Goal: Information Seeking & Learning: Compare options

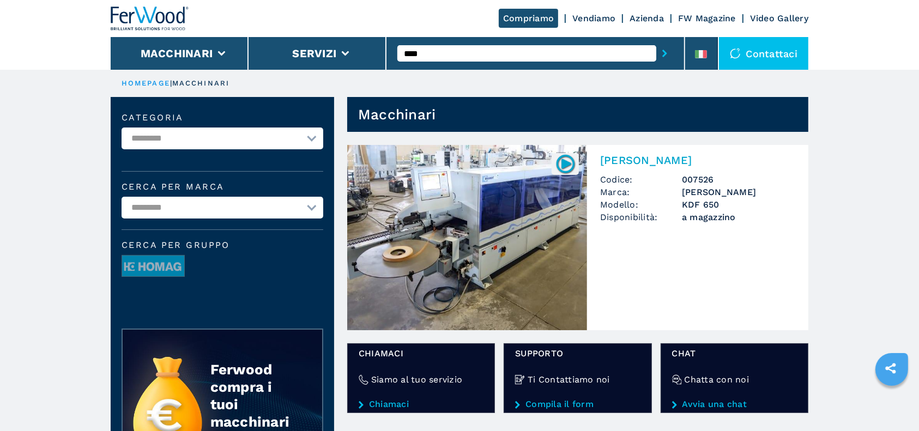
click at [534, 255] on img at bounding box center [467, 237] width 240 height 185
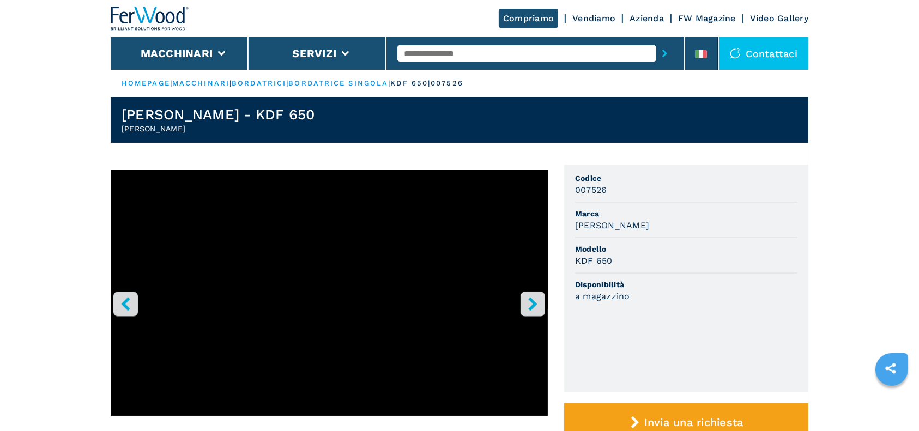
click at [538, 299] on icon "right-button" at bounding box center [533, 304] width 14 height 14
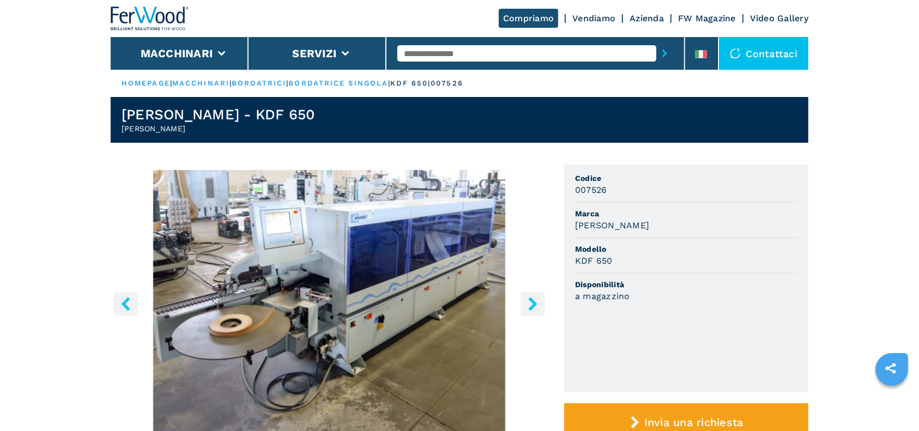
click at [538, 308] on icon "right-button" at bounding box center [533, 304] width 14 height 14
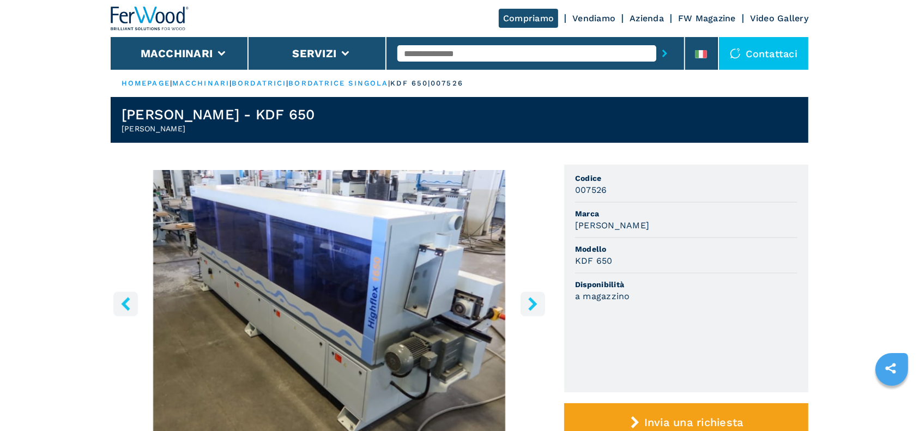
click at [537, 308] on icon "right-button" at bounding box center [533, 304] width 14 height 14
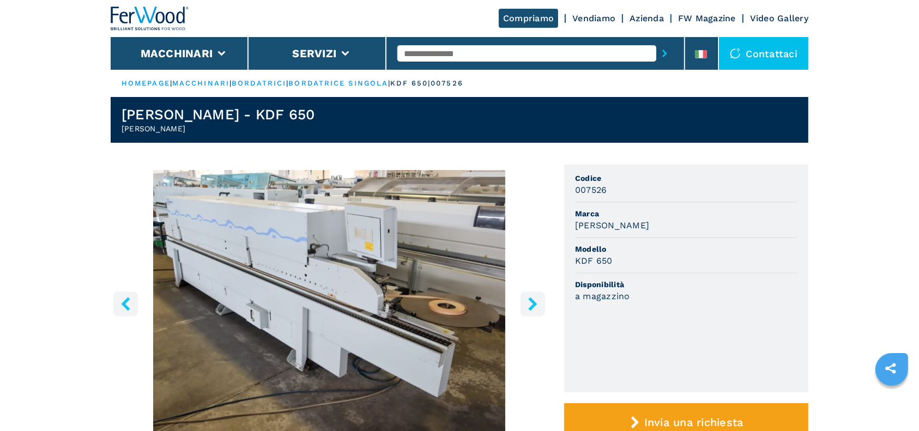
click at [532, 310] on icon "right-button" at bounding box center [533, 304] width 14 height 14
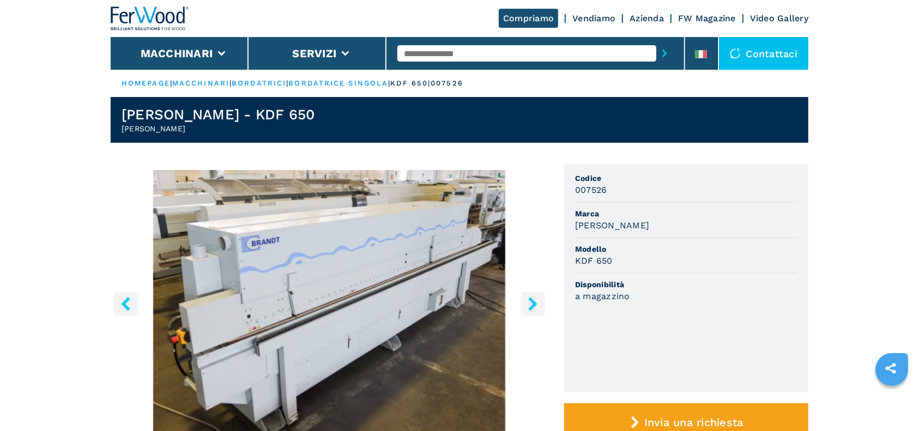
click at [532, 310] on icon "right-button" at bounding box center [533, 304] width 14 height 14
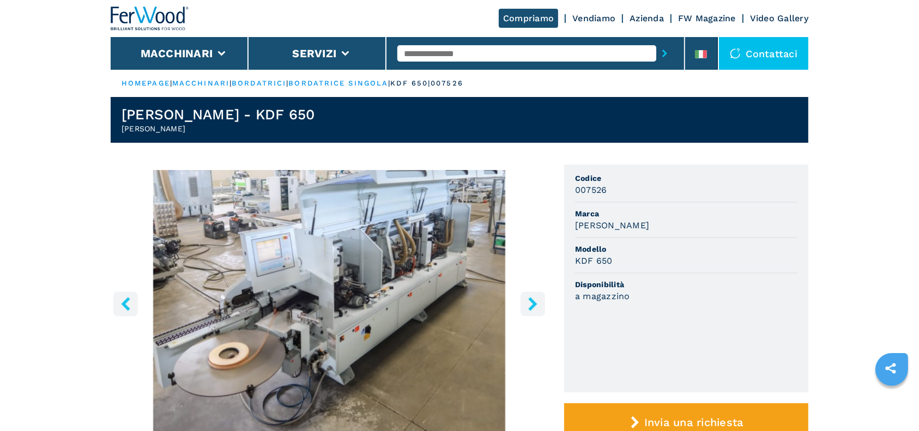
click at [532, 310] on icon "right-button" at bounding box center [533, 304] width 14 height 14
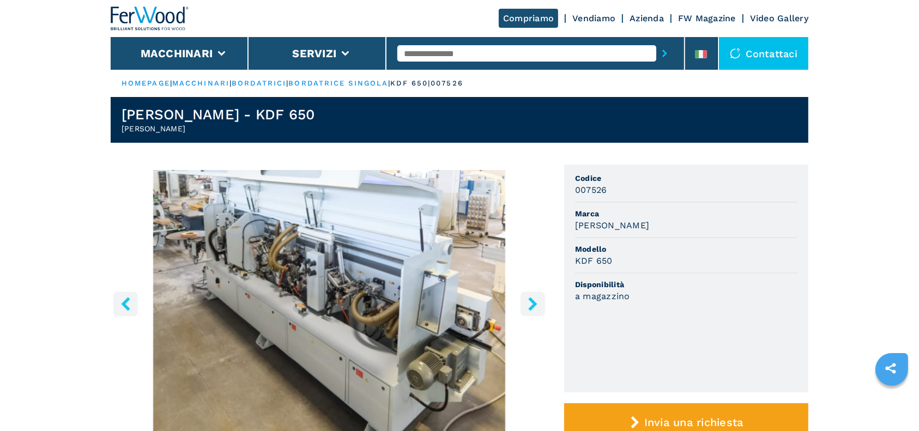
click at [532, 310] on icon "right-button" at bounding box center [533, 304] width 14 height 14
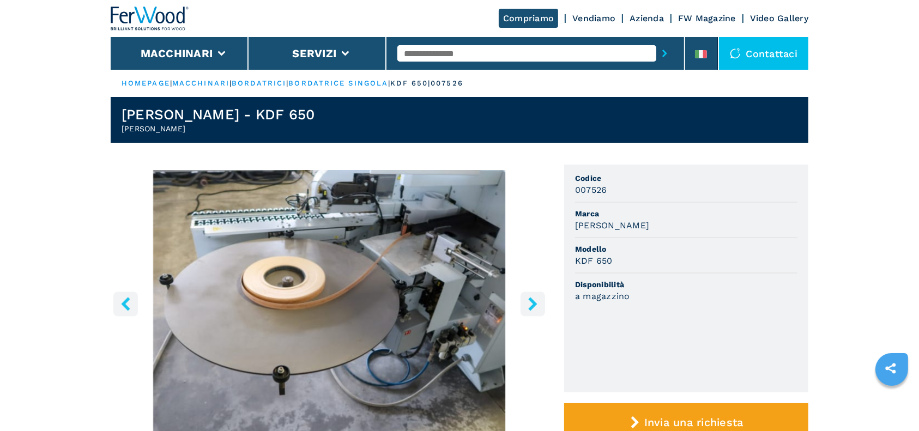
click at [532, 310] on icon "right-button" at bounding box center [533, 304] width 14 height 14
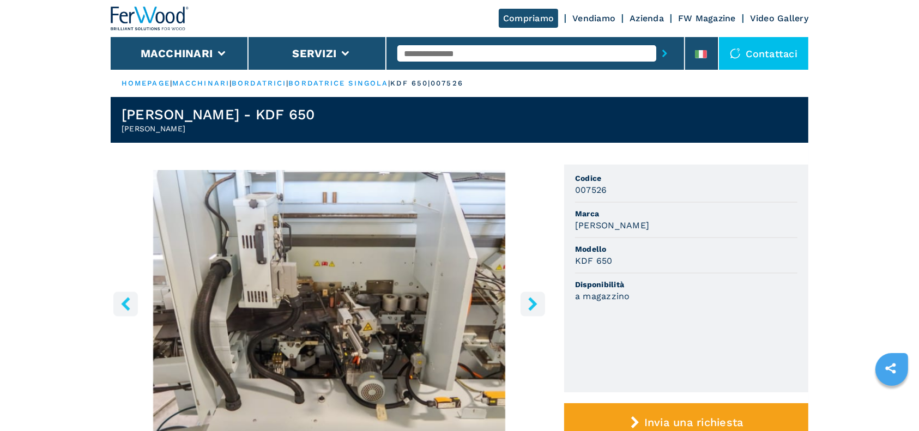
click at [532, 310] on icon "right-button" at bounding box center [533, 304] width 14 height 14
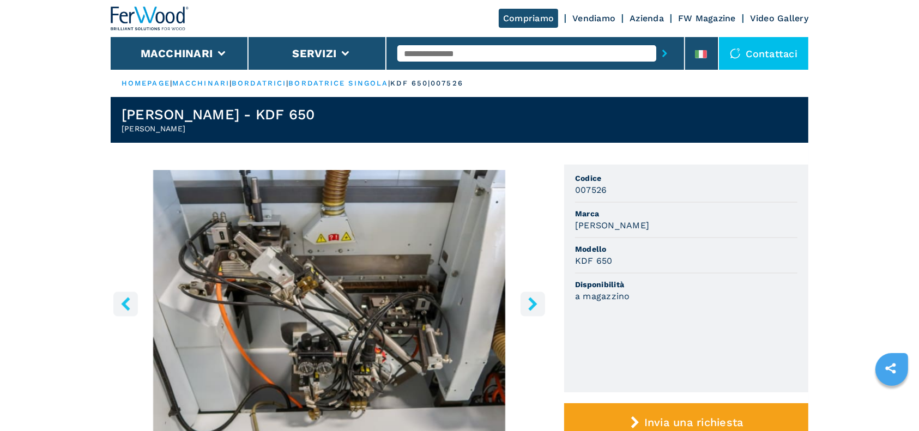
click at [532, 310] on icon "right-button" at bounding box center [533, 304] width 14 height 14
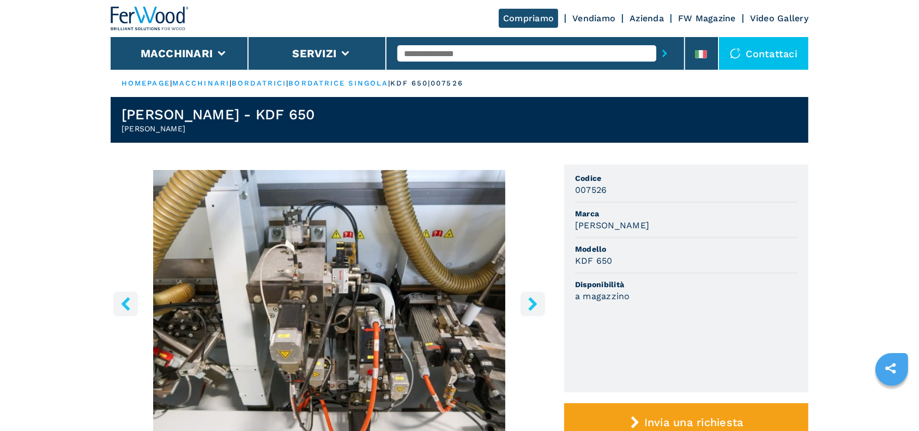
click at [532, 310] on icon "right-button" at bounding box center [533, 304] width 14 height 14
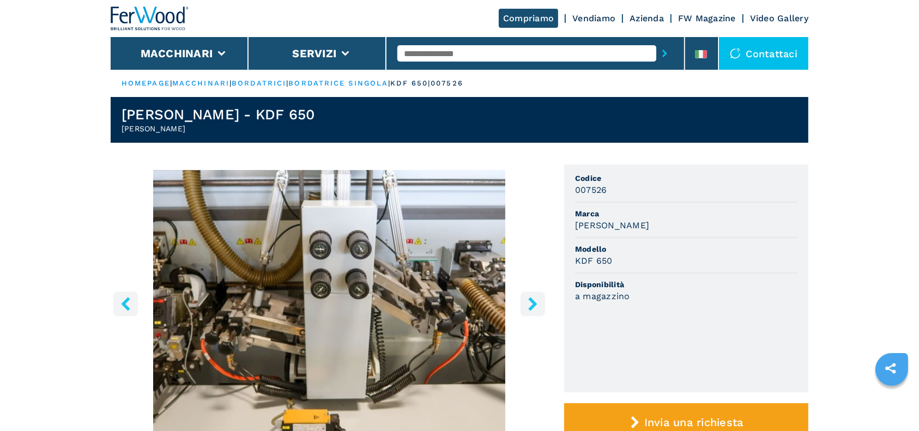
click at [530, 308] on icon "right-button" at bounding box center [532, 304] width 9 height 14
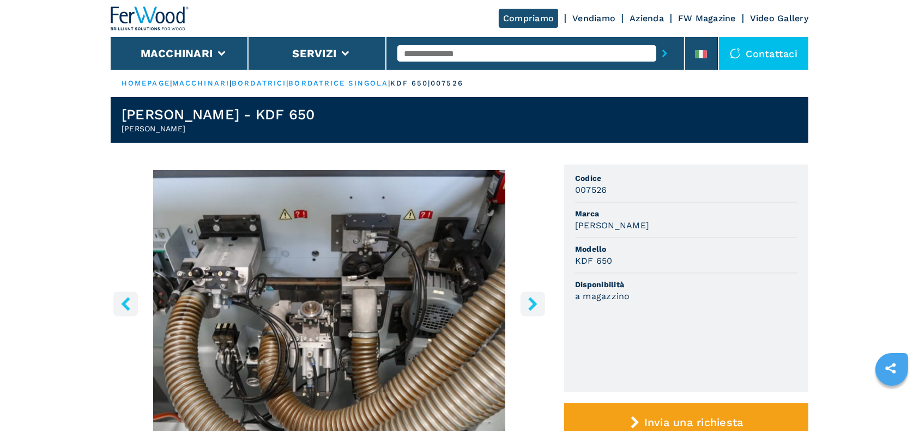
click at [531, 308] on icon "right-button" at bounding box center [532, 304] width 9 height 14
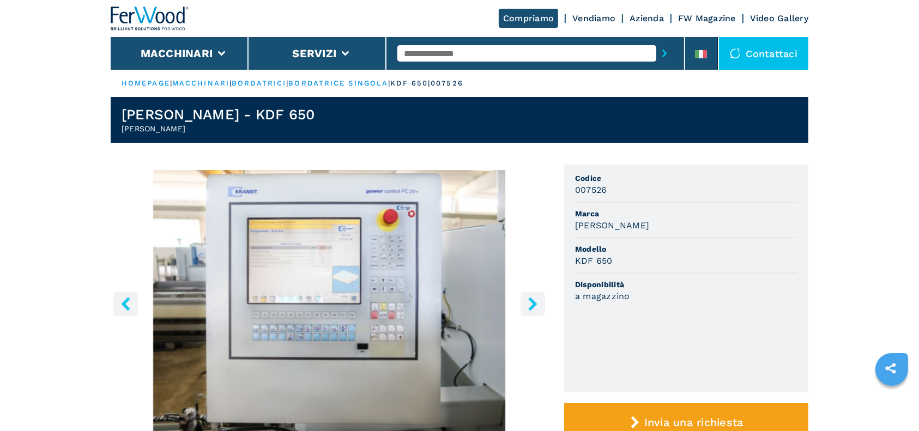
click at [533, 308] on icon "right-button" at bounding box center [532, 304] width 9 height 14
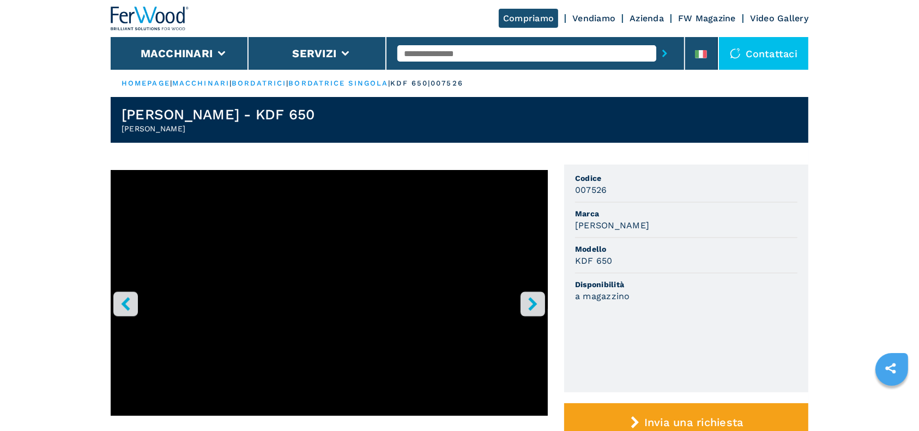
click at [533, 308] on icon "right-button" at bounding box center [532, 304] width 9 height 14
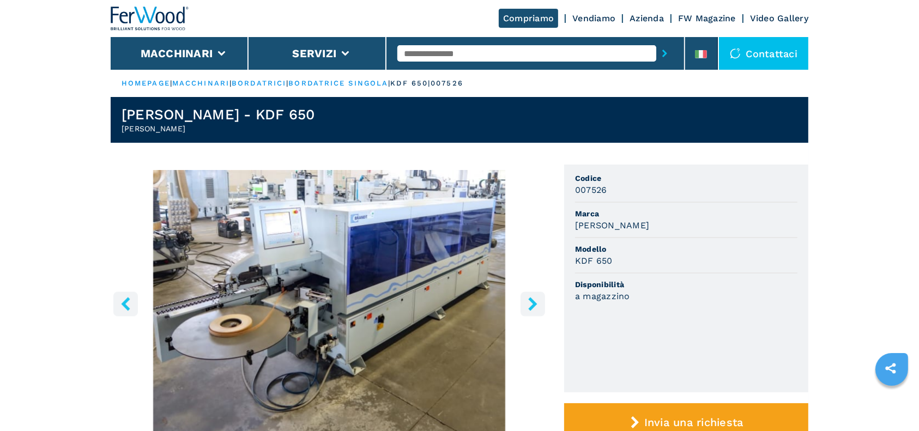
click at [533, 308] on icon "right-button" at bounding box center [532, 304] width 9 height 14
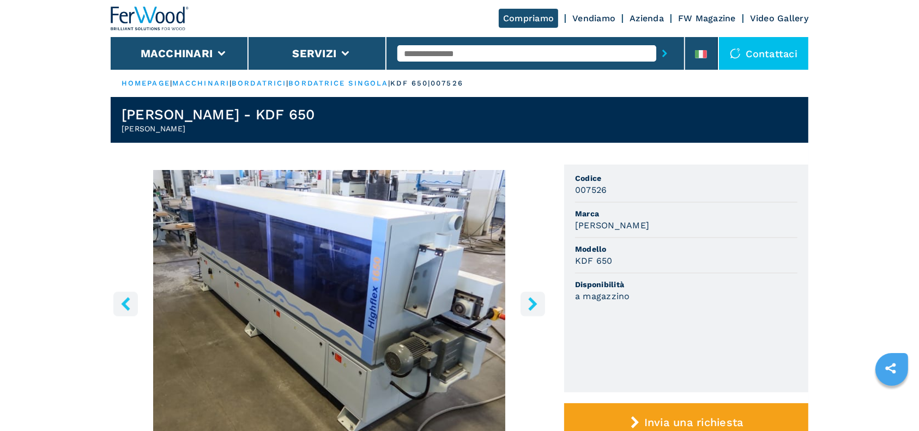
click at [533, 308] on icon "right-button" at bounding box center [532, 304] width 9 height 14
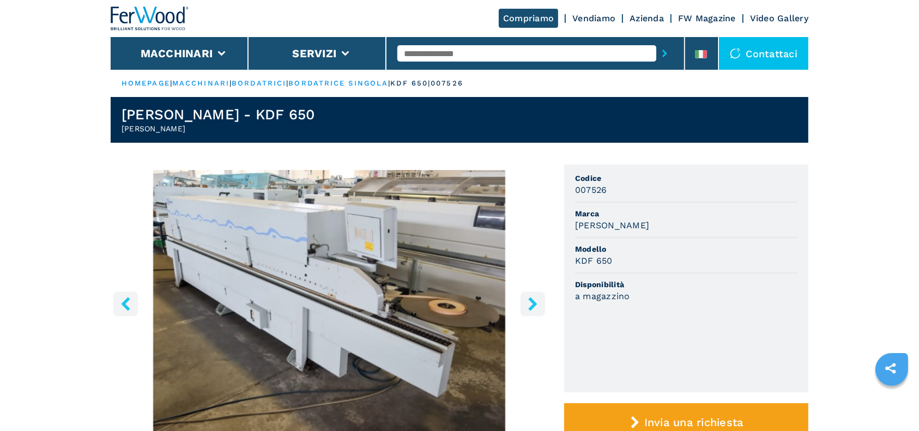
click at [533, 303] on icon "right-button" at bounding box center [532, 304] width 9 height 14
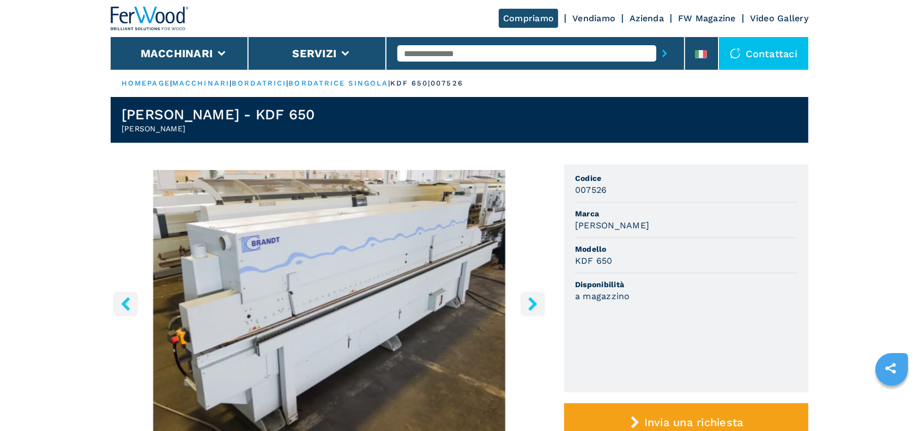
click at [533, 303] on icon "right-button" at bounding box center [532, 304] width 9 height 14
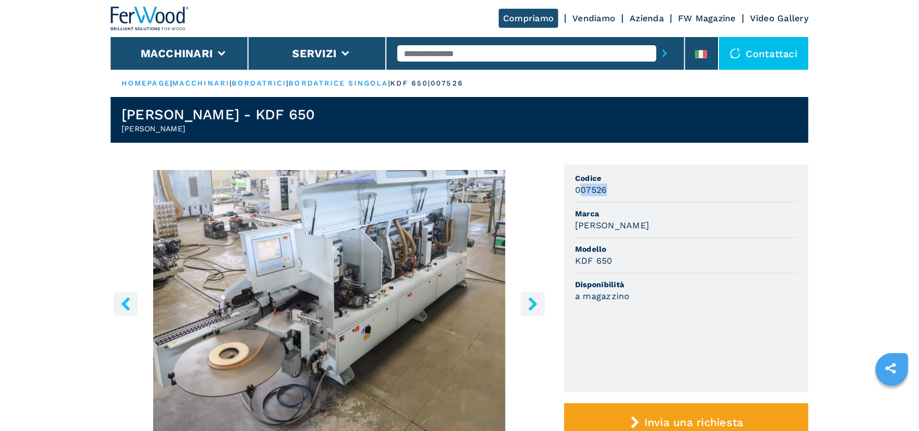
drag, startPoint x: 580, startPoint y: 193, endPoint x: 615, endPoint y: 192, distance: 34.9
click at [615, 192] on div "007526" at bounding box center [686, 190] width 222 height 13
click at [513, 50] on input "text" at bounding box center [526, 53] width 259 height 16
type input "***"
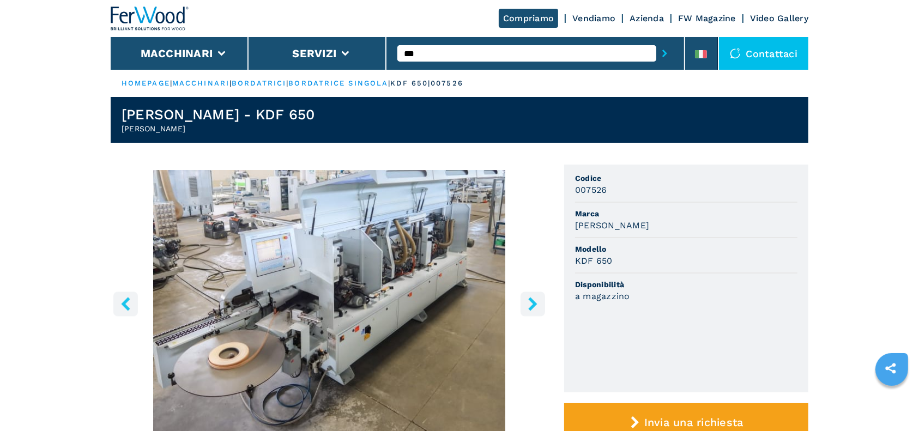
click at [656, 41] on button "submit-button" at bounding box center [664, 53] width 17 height 25
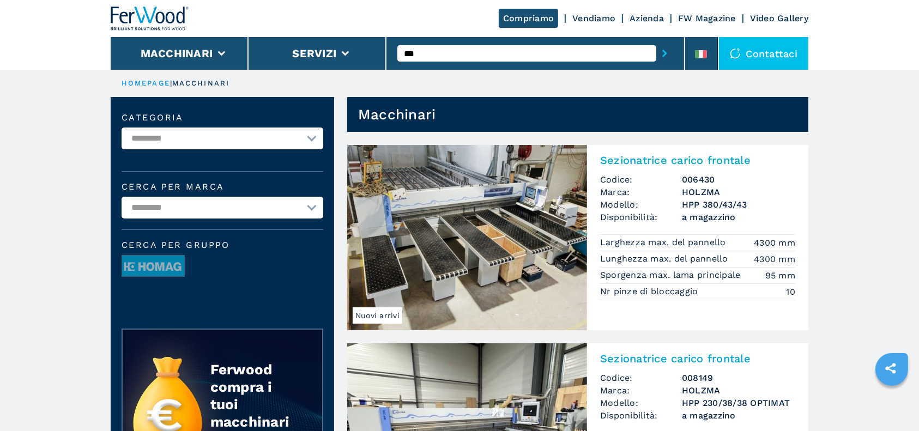
click at [451, 53] on input "***" at bounding box center [526, 53] width 259 height 16
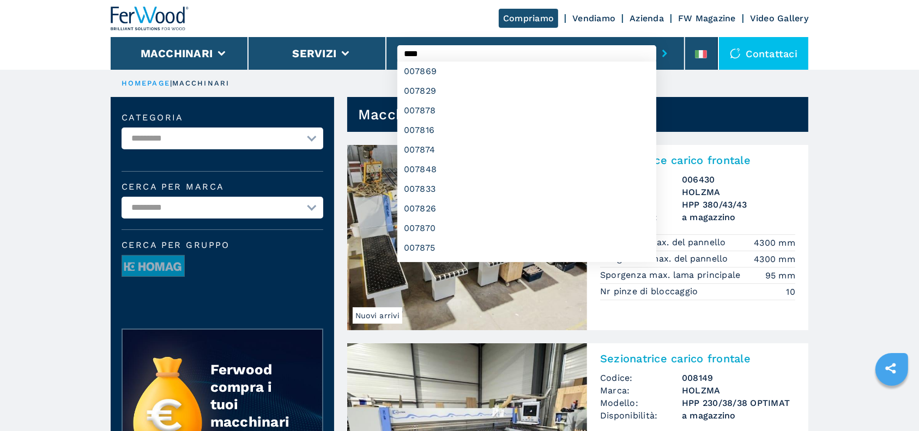
type input "****"
click at [656, 41] on button "submit-button" at bounding box center [664, 53] width 17 height 25
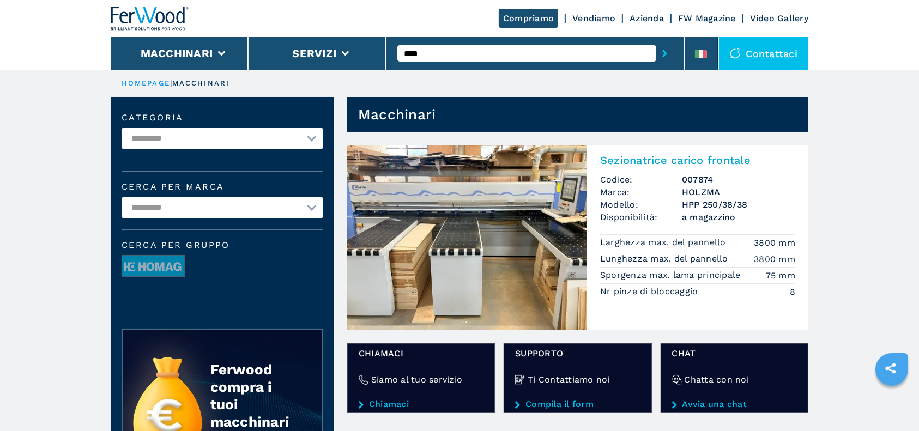
click at [646, 165] on h2 "Sezionatrice carico frontale" at bounding box center [697, 160] width 195 height 13
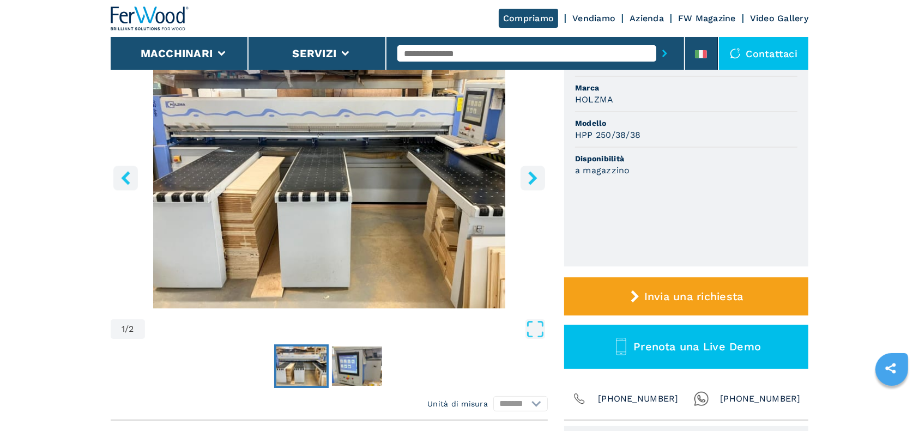
scroll to position [73, 0]
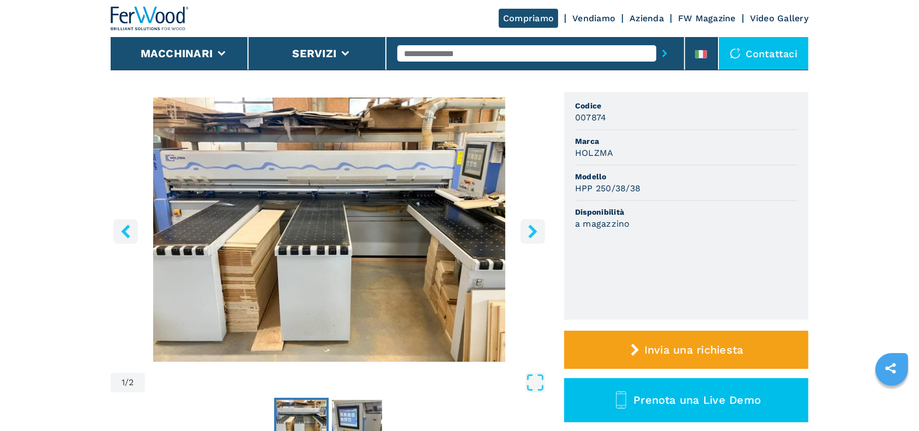
click at [533, 231] on icon "right-button" at bounding box center [532, 232] width 9 height 14
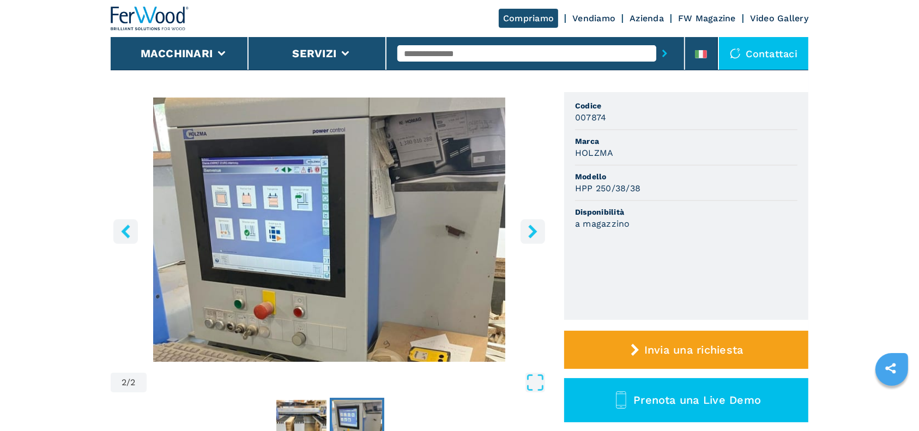
click at [532, 225] on icon "right-button" at bounding box center [532, 232] width 9 height 14
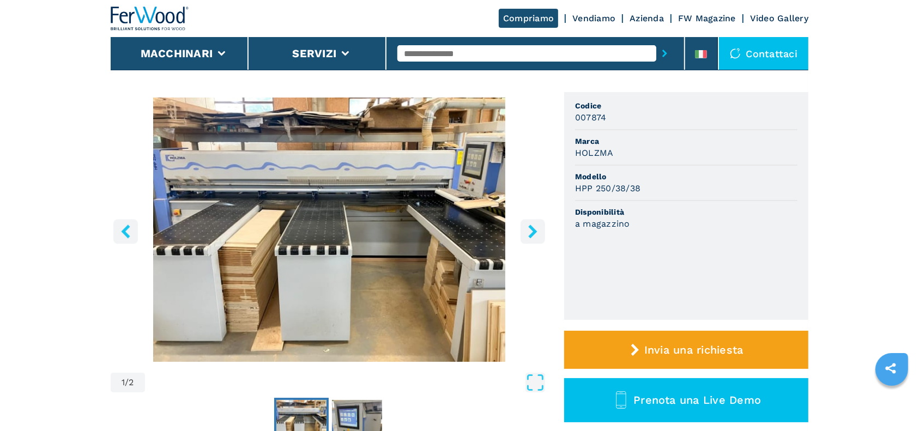
click at [449, 55] on input "text" at bounding box center [526, 53] width 259 height 16
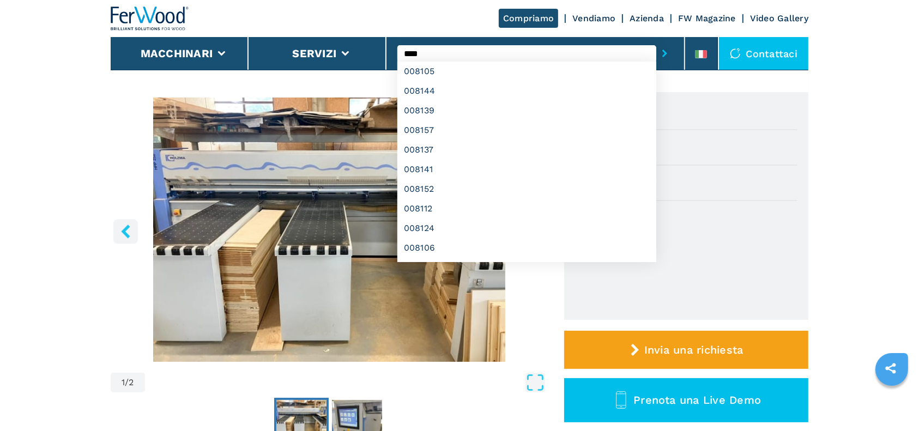
type input "****"
click at [656, 41] on button "submit-button" at bounding box center [664, 53] width 17 height 25
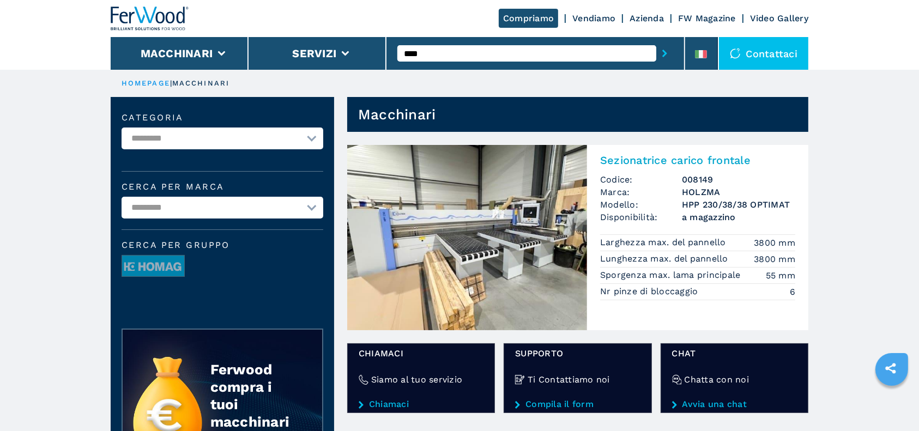
click at [665, 163] on h2 "Sezionatrice carico frontale" at bounding box center [697, 160] width 195 height 13
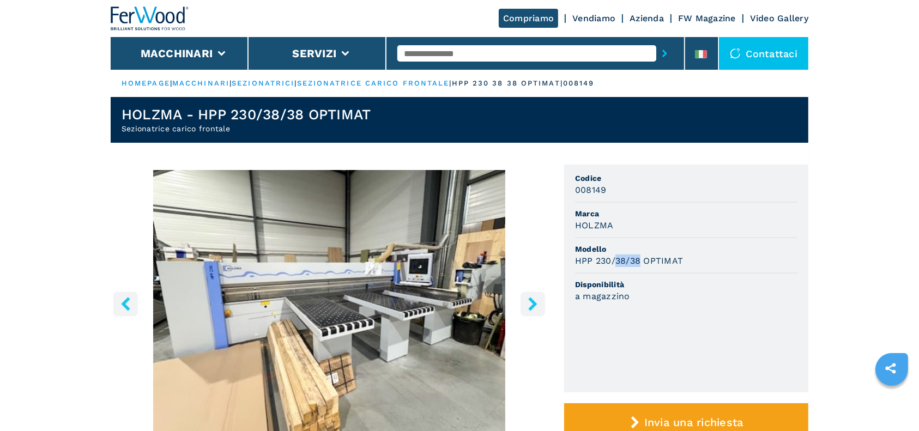
drag, startPoint x: 618, startPoint y: 258, endPoint x: 641, endPoint y: 259, distance: 22.9
click at [641, 259] on h3 "HPP 230/38/38 OPTIMAT" at bounding box center [629, 261] width 108 height 13
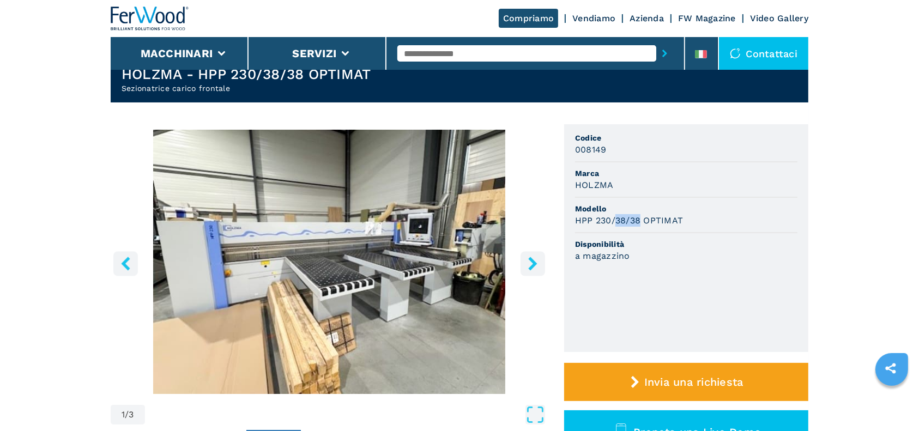
scroll to position [73, 0]
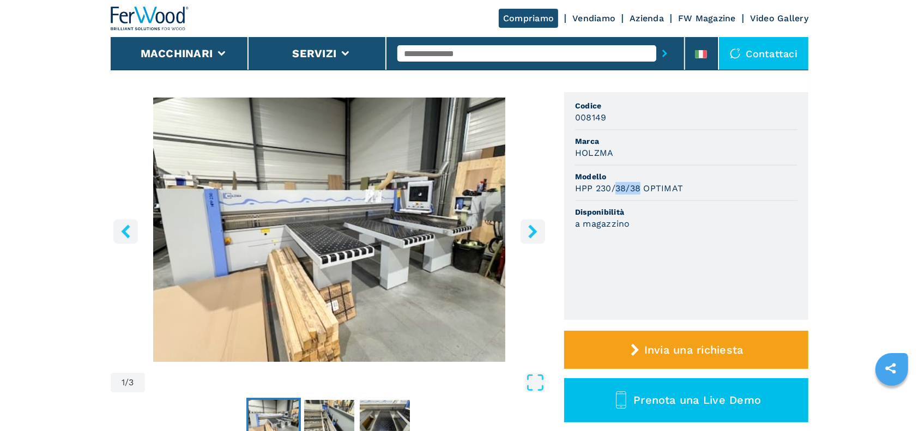
click at [531, 226] on icon "right-button" at bounding box center [532, 232] width 9 height 14
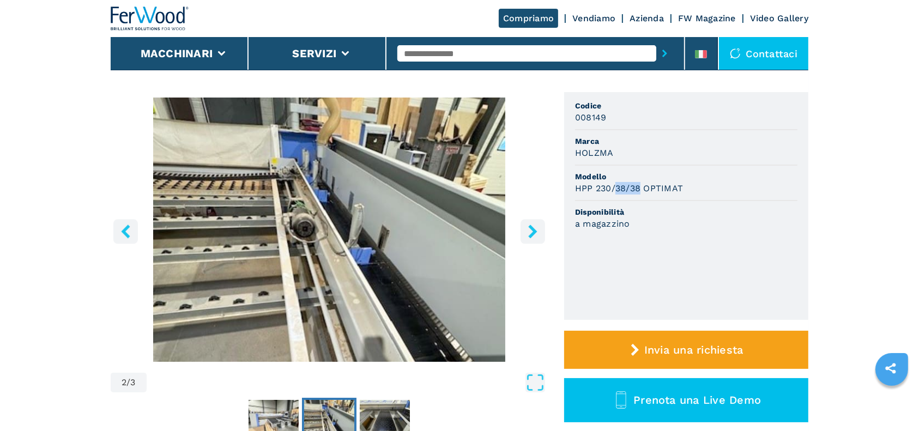
click at [531, 226] on icon "right-button" at bounding box center [532, 232] width 9 height 14
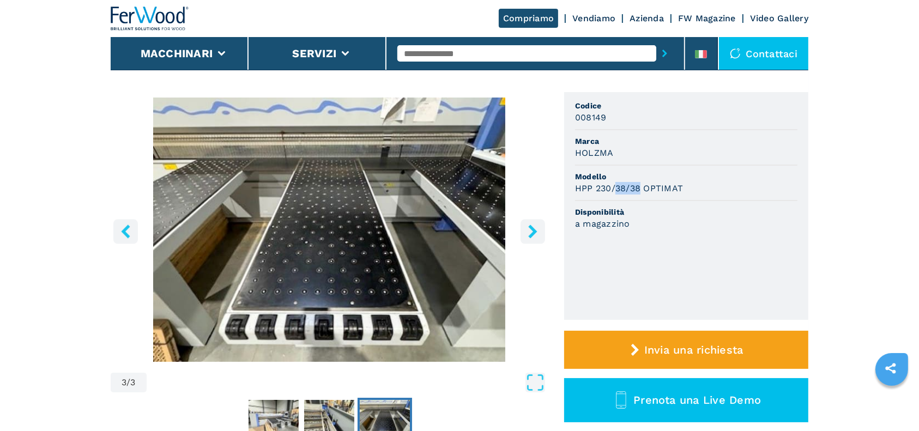
click at [531, 226] on icon "right-button" at bounding box center [532, 232] width 9 height 14
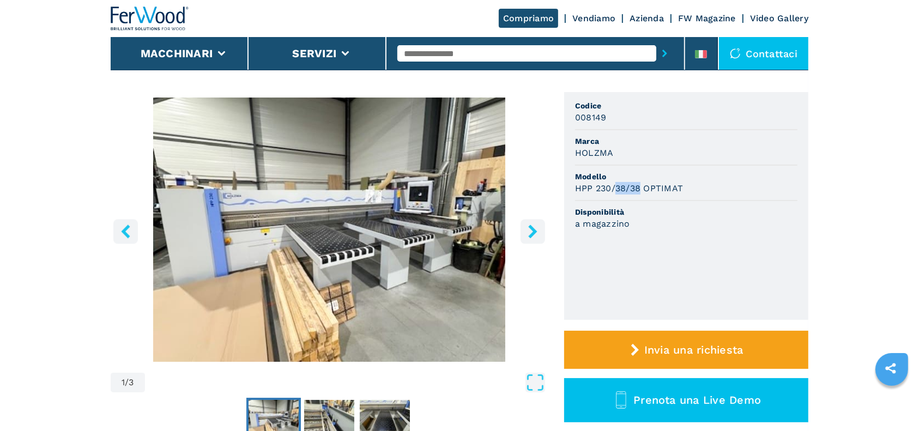
click at [531, 226] on icon "right-button" at bounding box center [532, 232] width 9 height 14
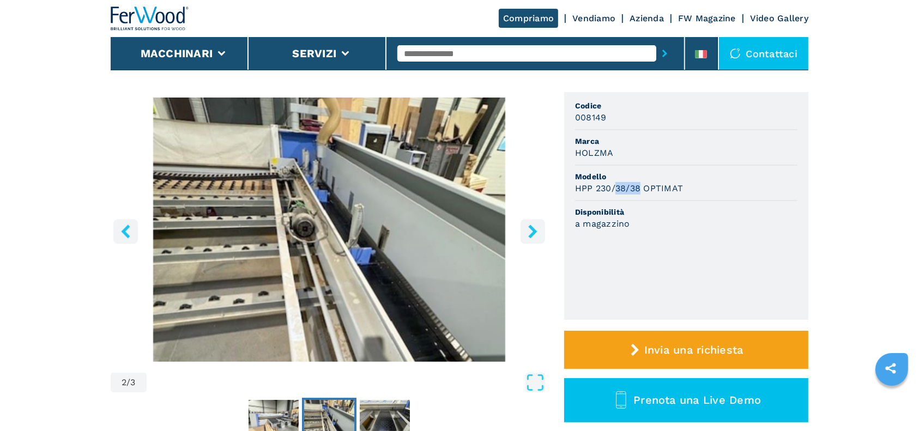
scroll to position [0, 0]
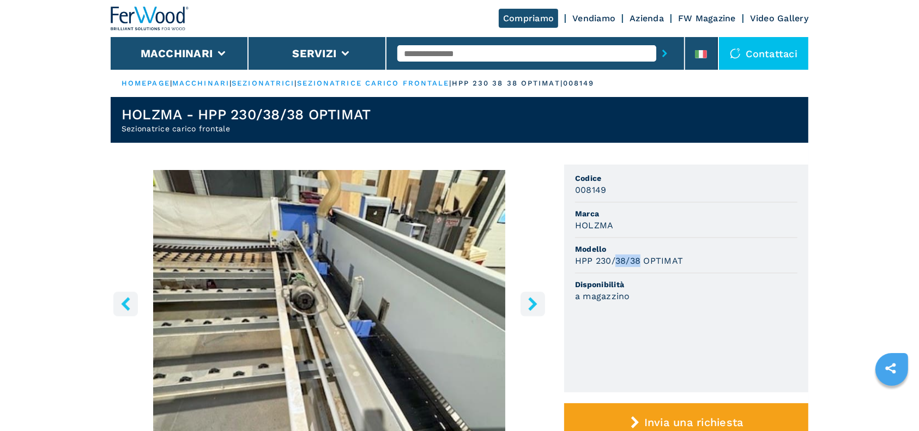
click at [538, 305] on icon "right-button" at bounding box center [533, 304] width 14 height 14
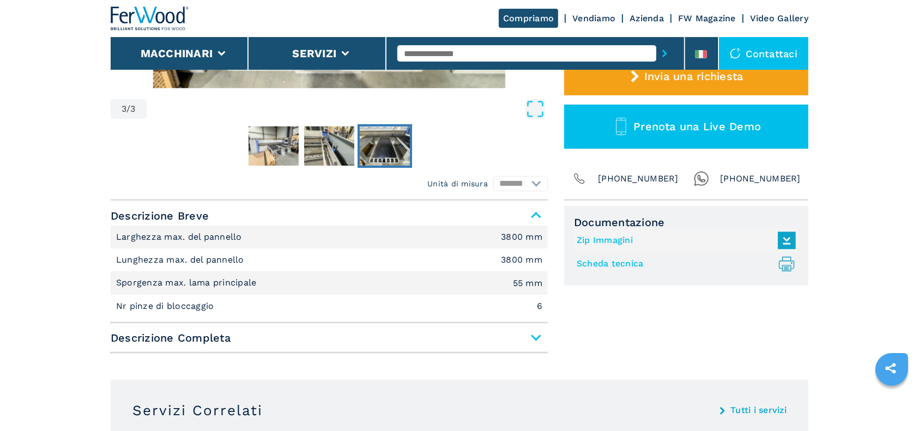
scroll to position [363, 0]
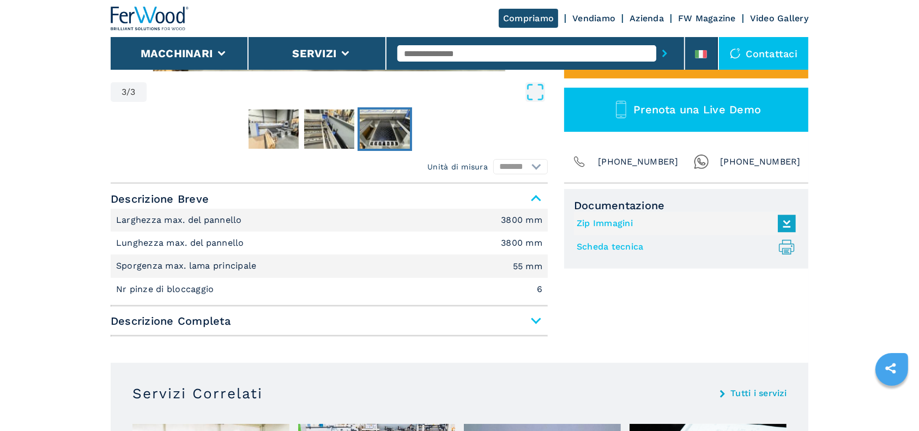
click at [532, 321] on span "Descrizione Completa" at bounding box center [329, 321] width 437 height 20
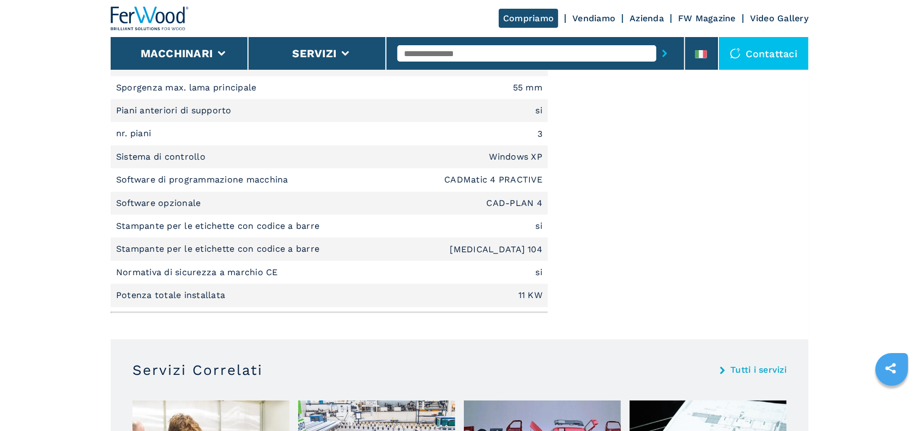
scroll to position [654, 0]
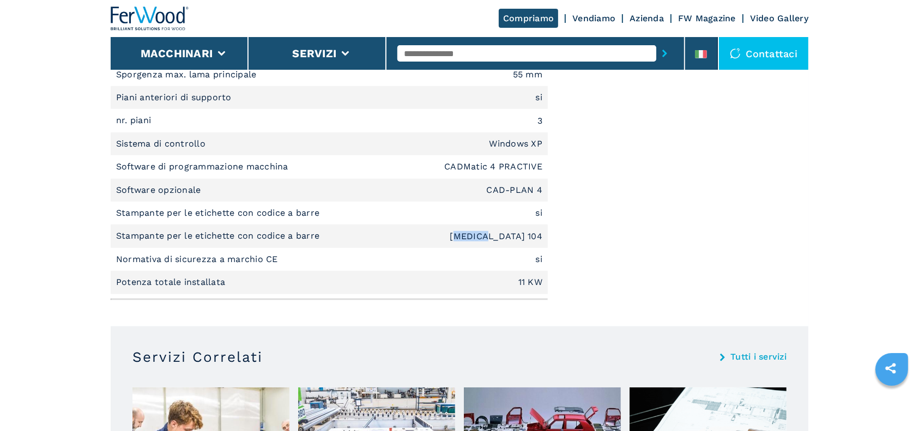
drag, startPoint x: 510, startPoint y: 237, endPoint x: 534, endPoint y: 238, distance: 24.0
click at [534, 238] on em "[MEDICAL_DATA] 104" at bounding box center [496, 236] width 93 height 9
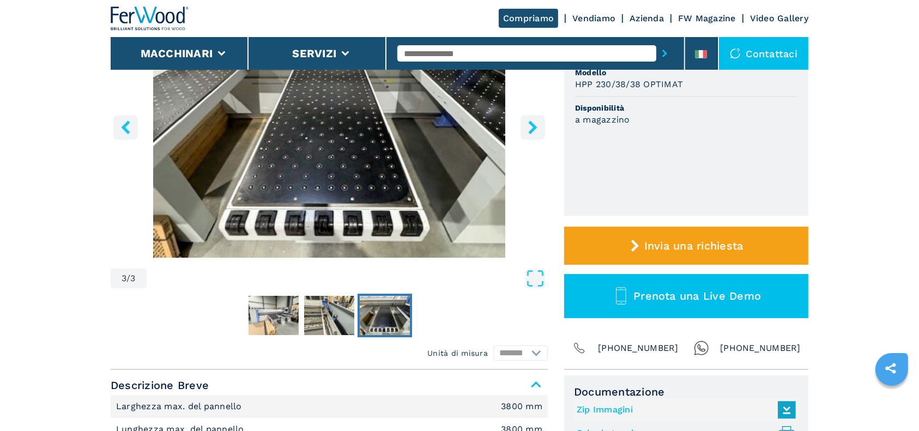
scroll to position [0, 0]
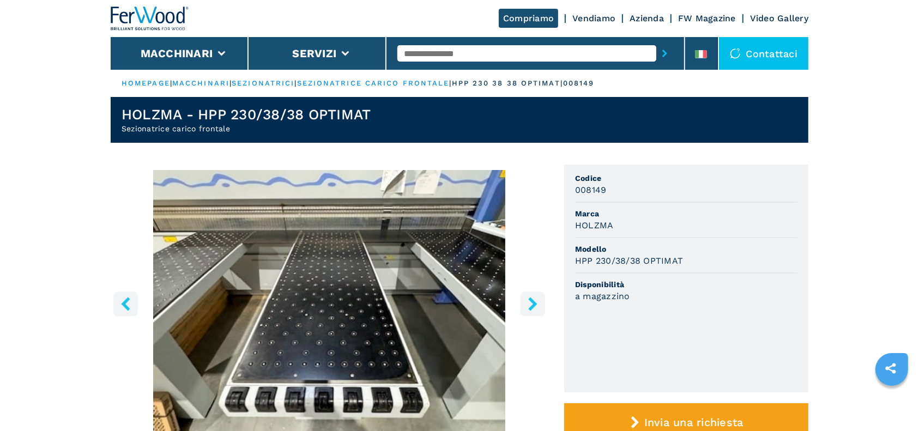
click at [482, 61] on input "text" at bounding box center [526, 53] width 259 height 16
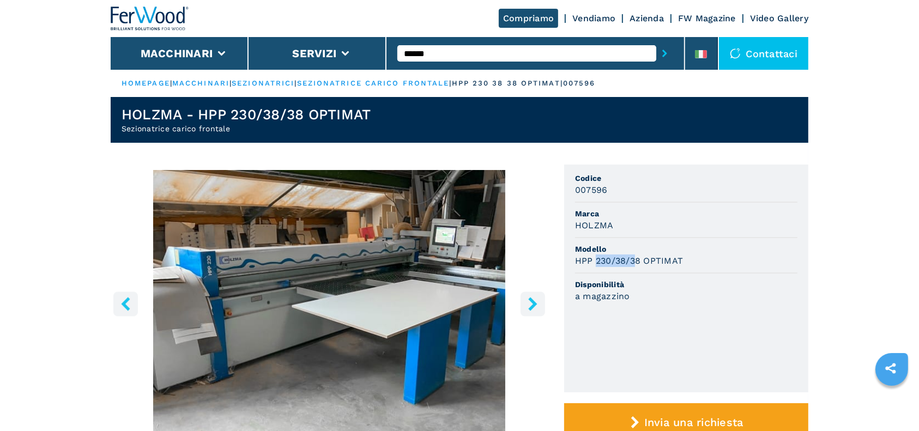
drag, startPoint x: 602, startPoint y: 256, endPoint x: 637, endPoint y: 256, distance: 34.9
click at [637, 256] on h3 "HPP 230/38/38 OPTIMAT" at bounding box center [629, 261] width 108 height 13
drag, startPoint x: 673, startPoint y: 252, endPoint x: 679, endPoint y: 251, distance: 6.6
click at [679, 251] on span "Modello" at bounding box center [686, 249] width 222 height 11
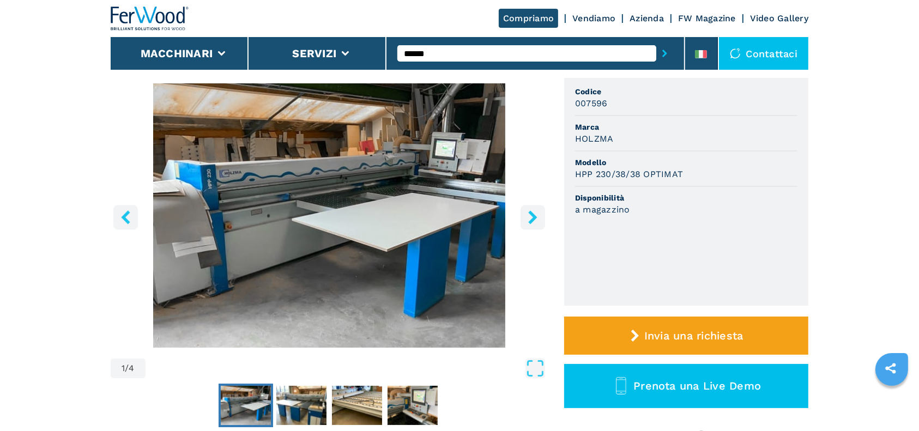
scroll to position [73, 0]
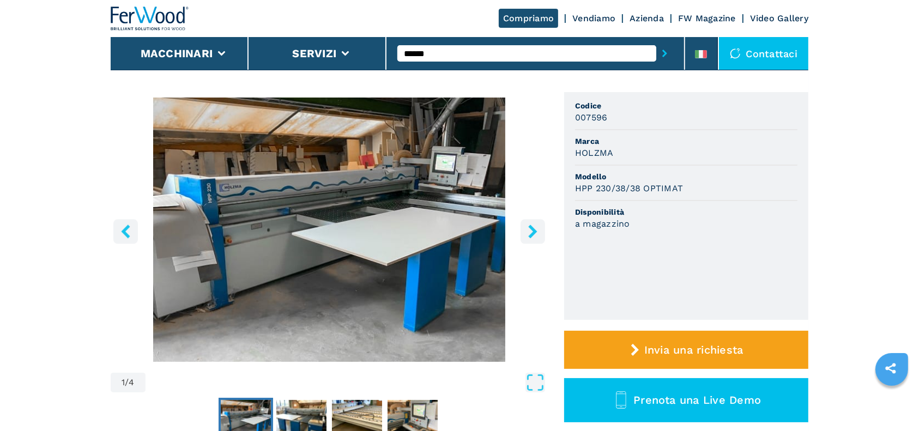
click at [442, 47] on input "******" at bounding box center [526, 53] width 259 height 16
type input "****"
click at [656, 41] on button "submit-button" at bounding box center [664, 53] width 17 height 25
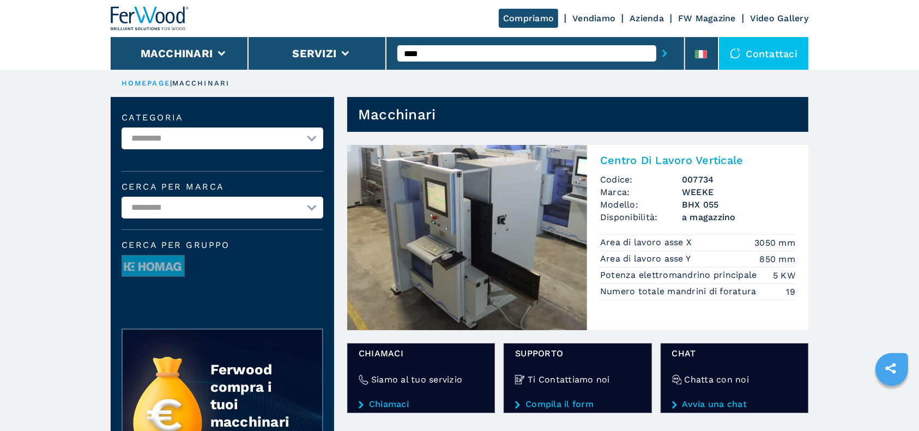
click at [536, 165] on img at bounding box center [467, 237] width 240 height 185
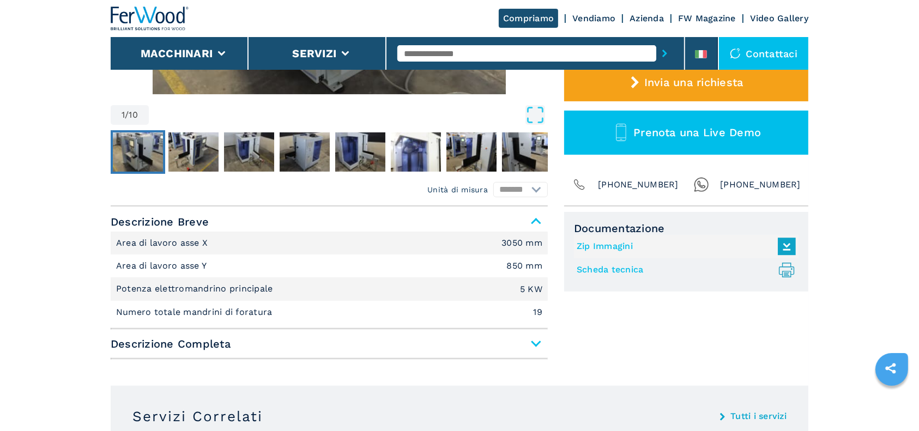
scroll to position [363, 0]
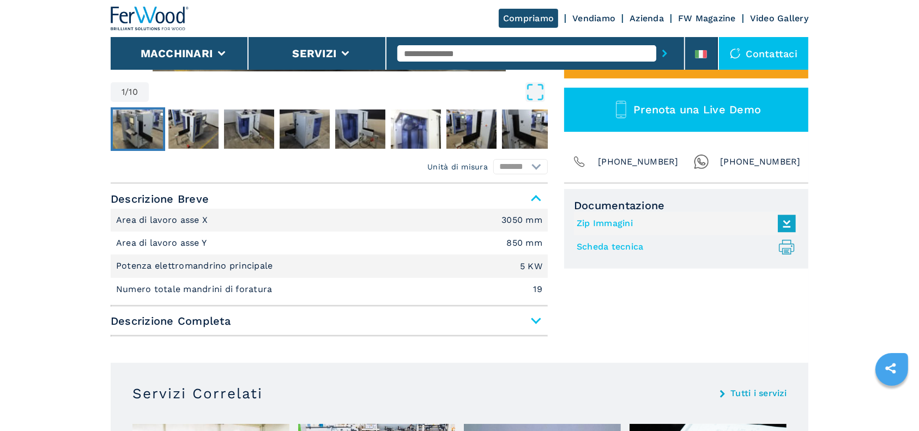
click at [542, 327] on span "Descrizione Completa" at bounding box center [329, 321] width 437 height 20
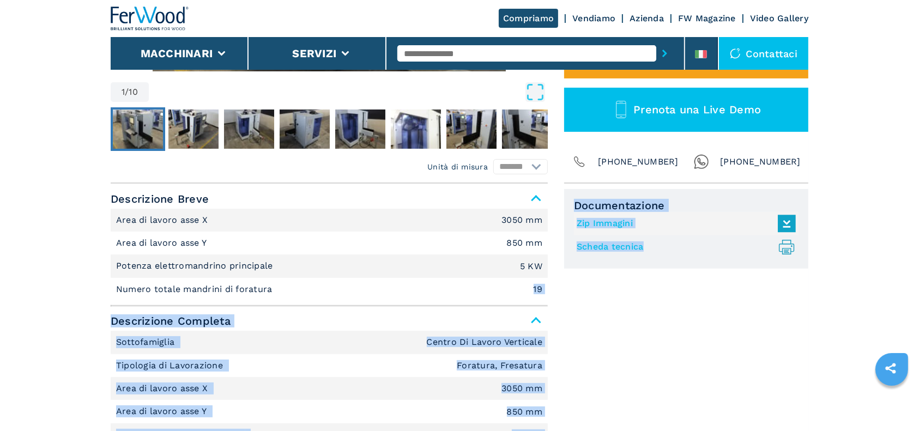
drag, startPoint x: 533, startPoint y: 288, endPoint x: 558, endPoint y: 293, distance: 25.6
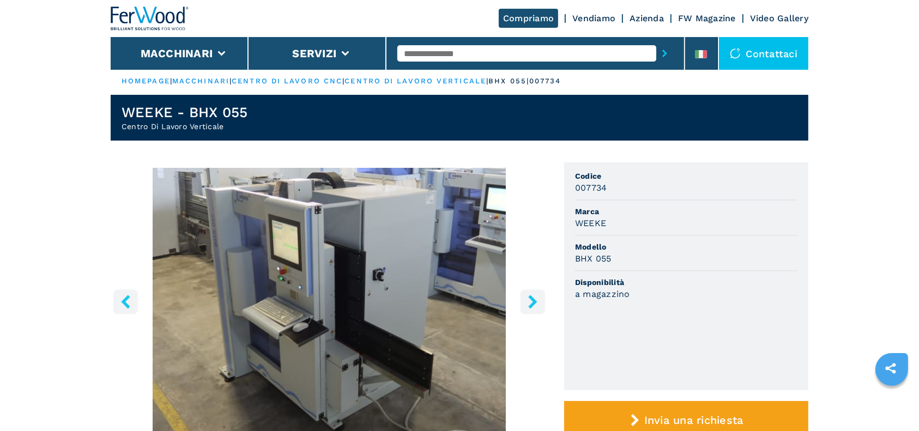
scroll to position [0, 0]
